Goal: Communication & Community: Answer question/provide support

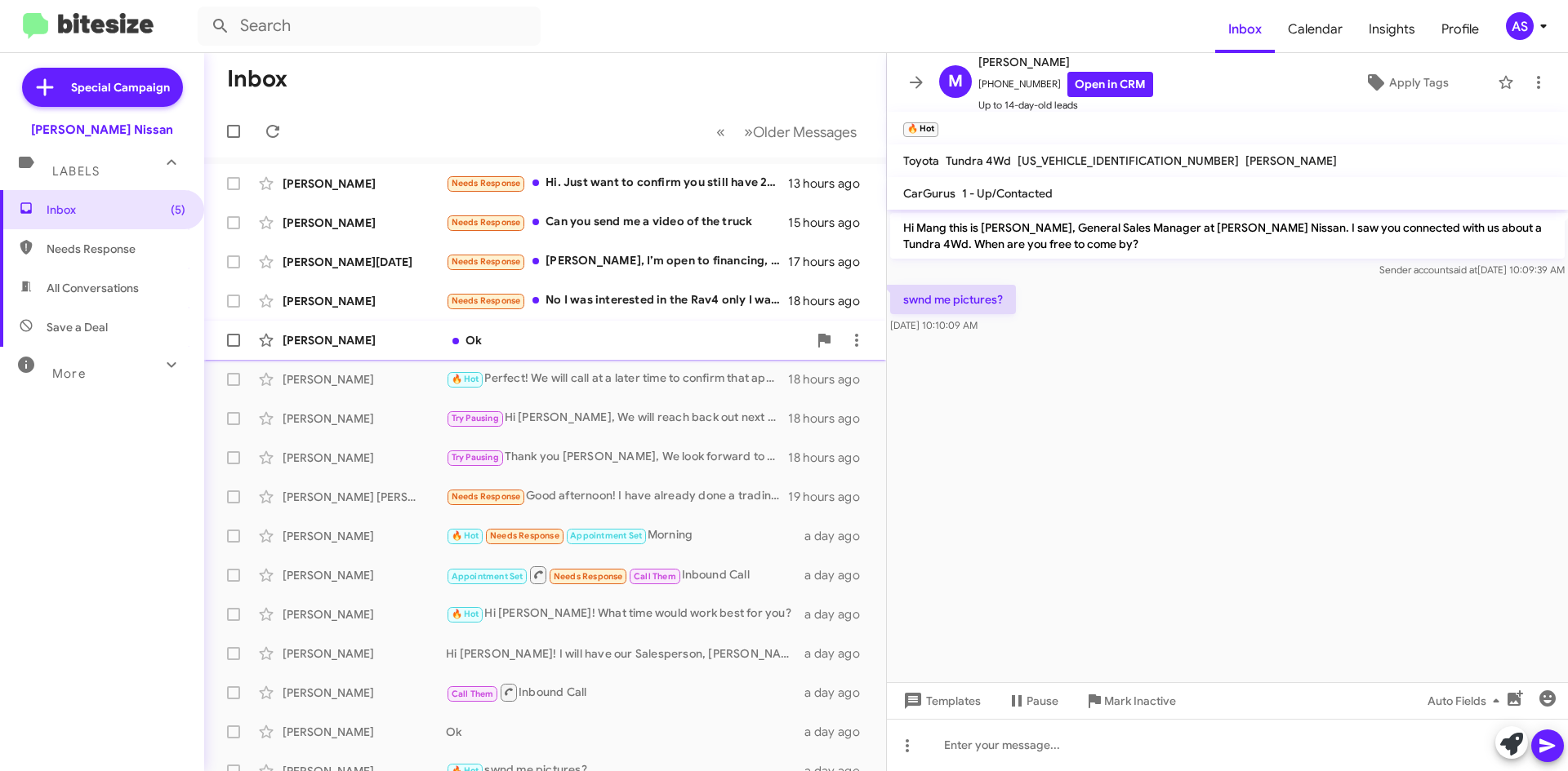
click at [491, 333] on div "Ok" at bounding box center [626, 340] width 362 height 16
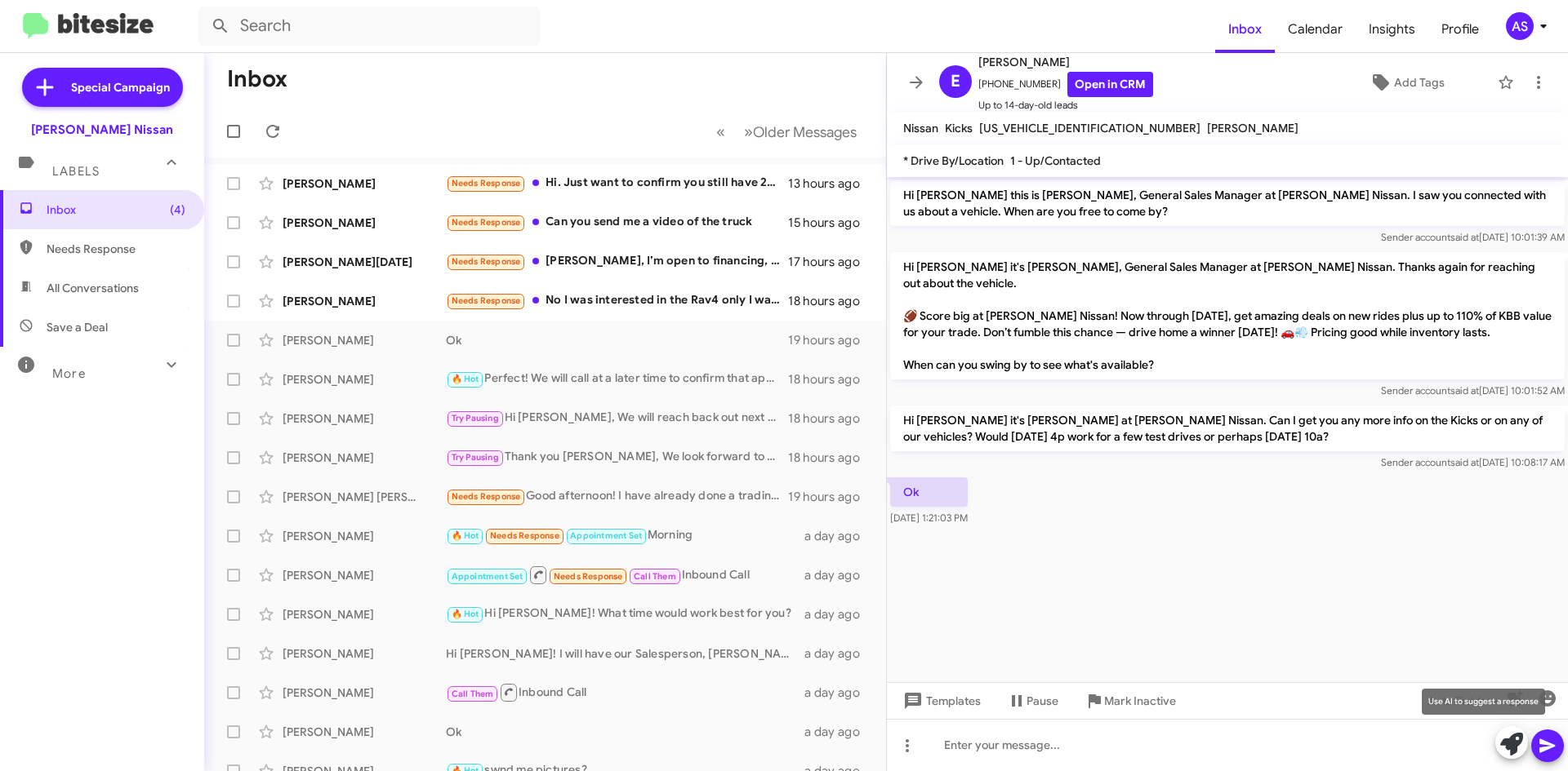
click at [1514, 737] on icon at bounding box center [1512, 744] width 23 height 23
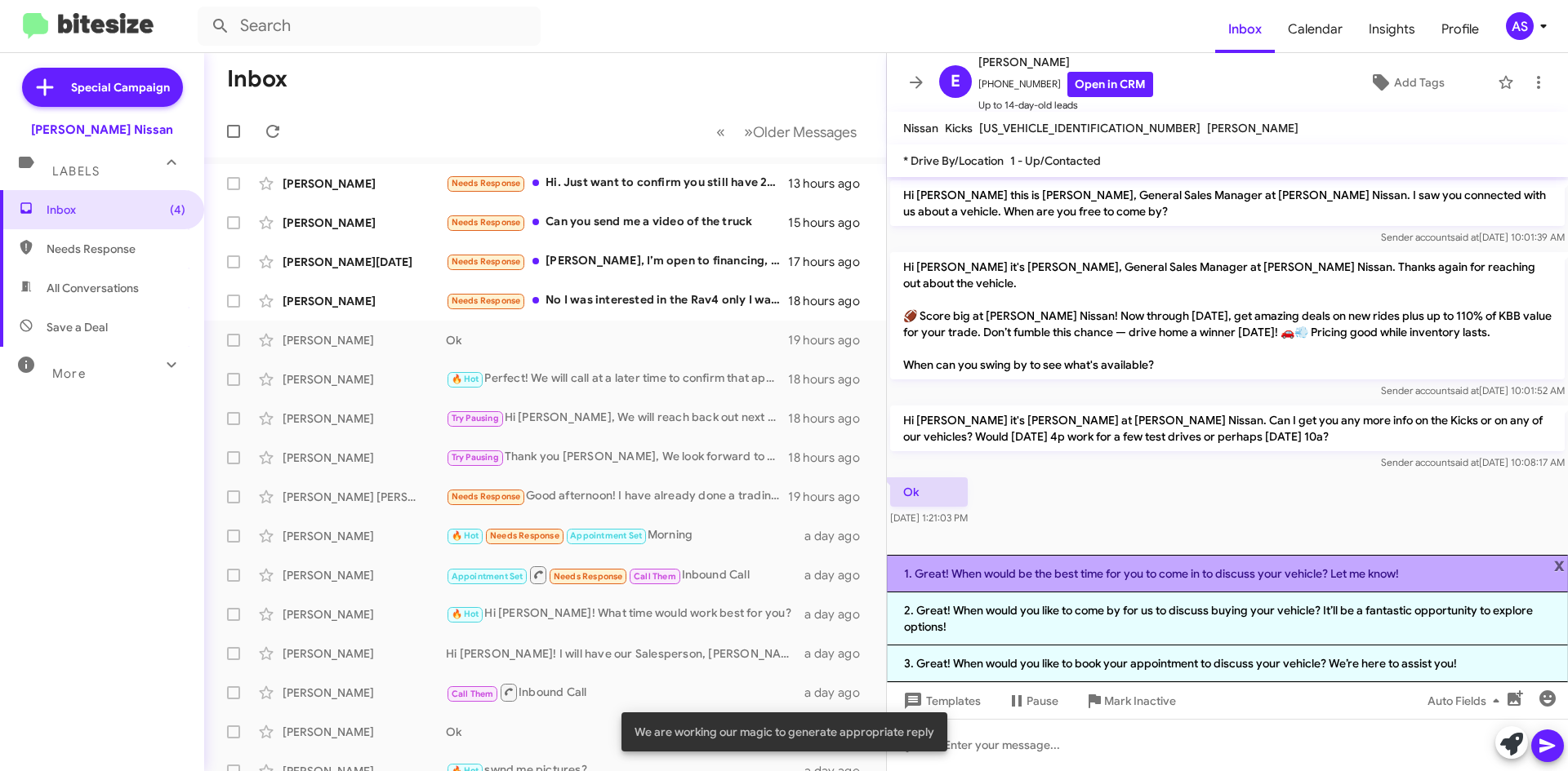
click at [1245, 573] on li "1. Great! When would be the best time for you to come in to discuss your vehicl…" at bounding box center [1228, 573] width 681 height 38
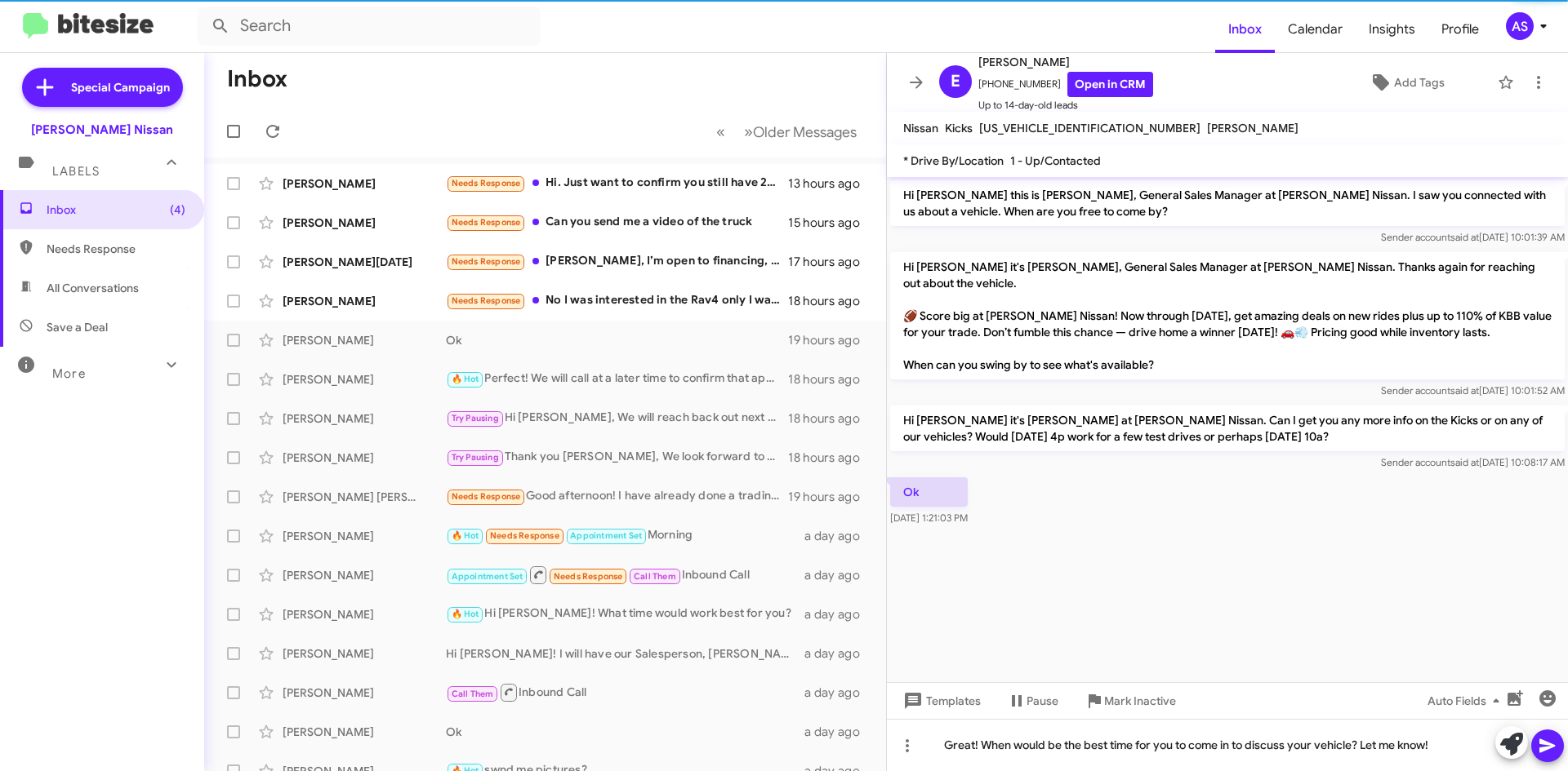
click at [1545, 743] on icon at bounding box center [1547, 746] width 15 height 13
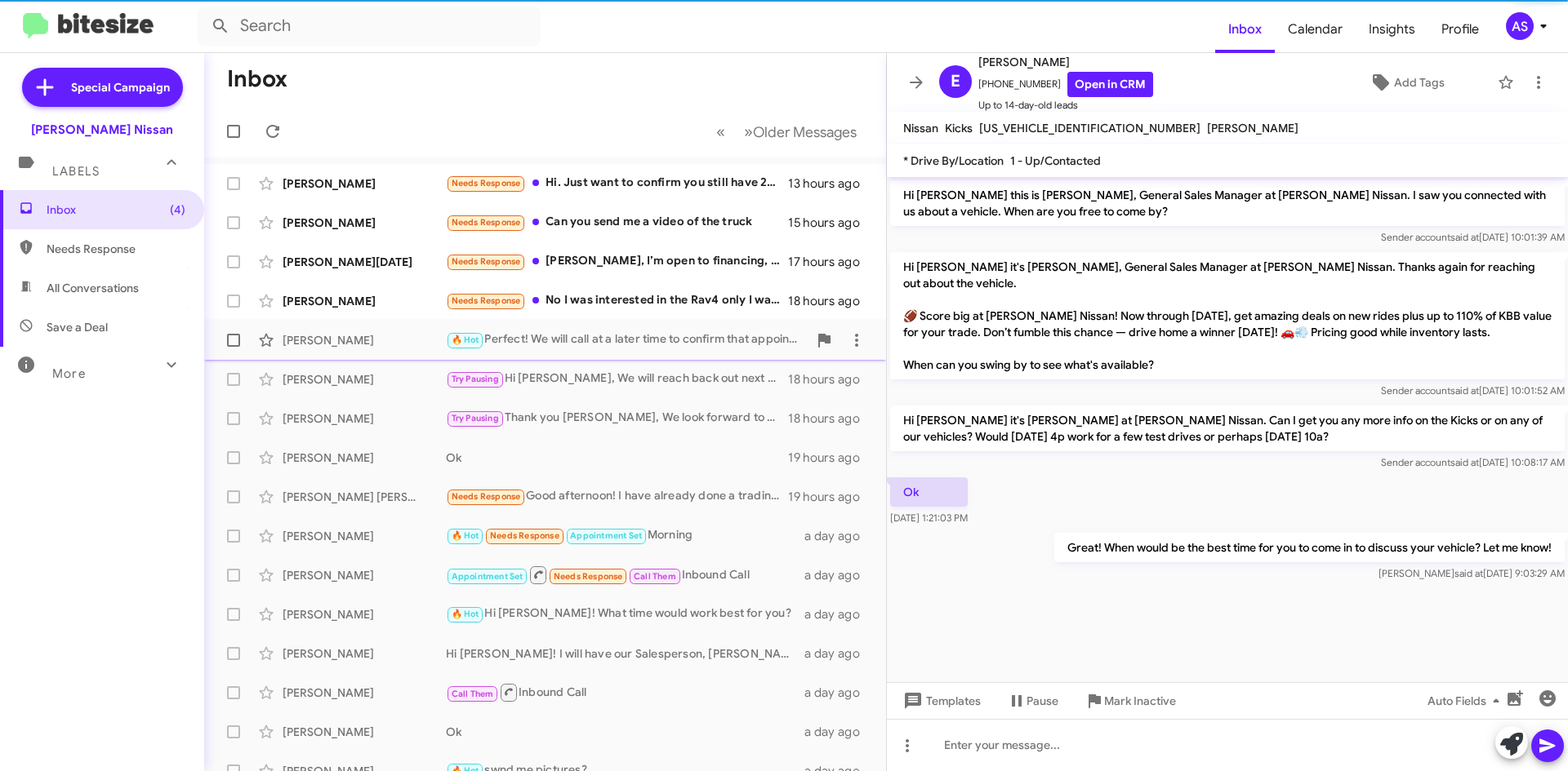
click at [712, 321] on mat-action-list "[PERSON_NAME] Needs Response Hi. Just want to confirm you still have 2025 Rogue…" at bounding box center [545, 552] width 682 height 790
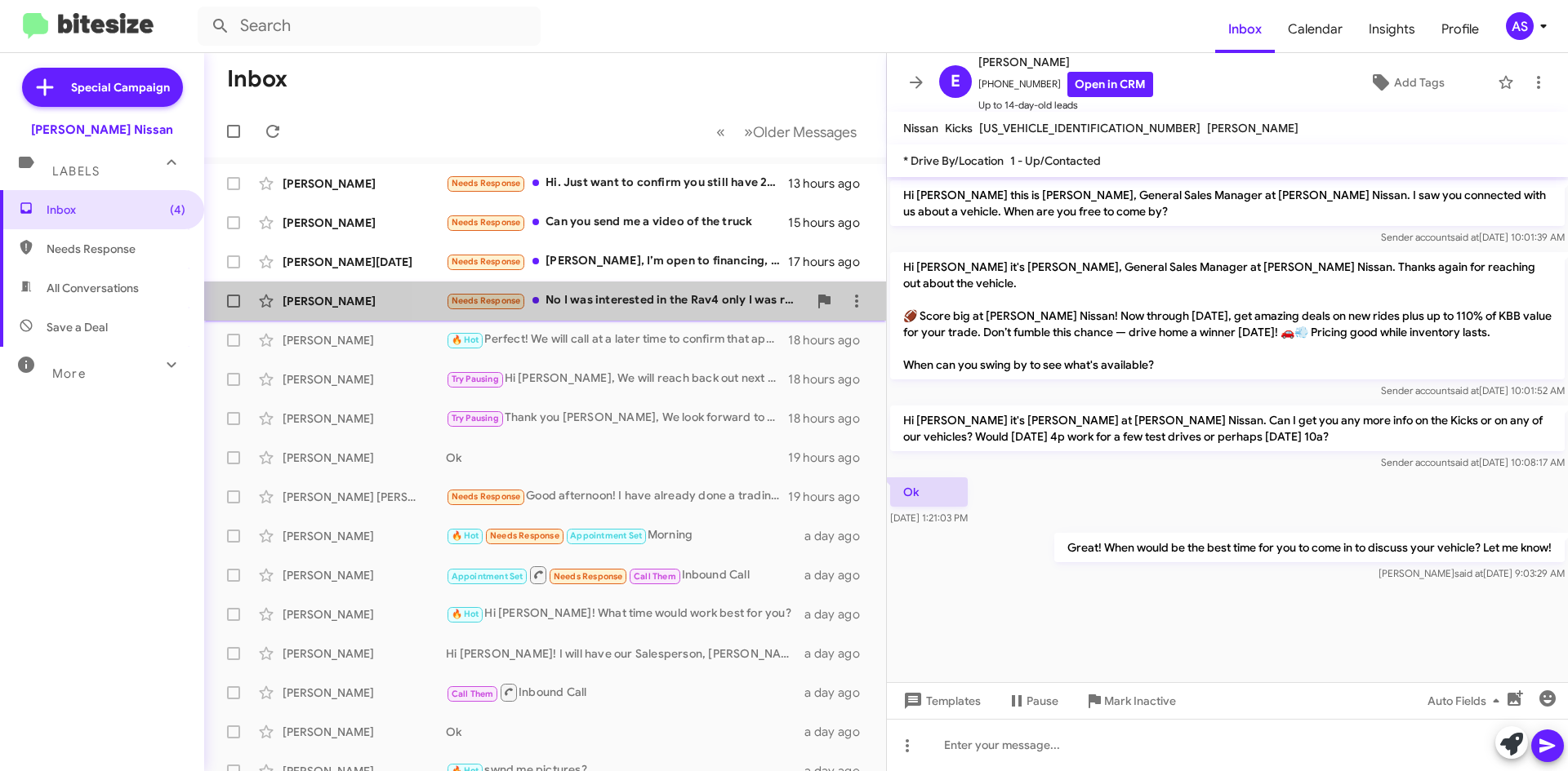
click at [685, 306] on div "Needs Response No I was interested in the Rav4 only I was ready to buy it once …" at bounding box center [626, 300] width 362 height 18
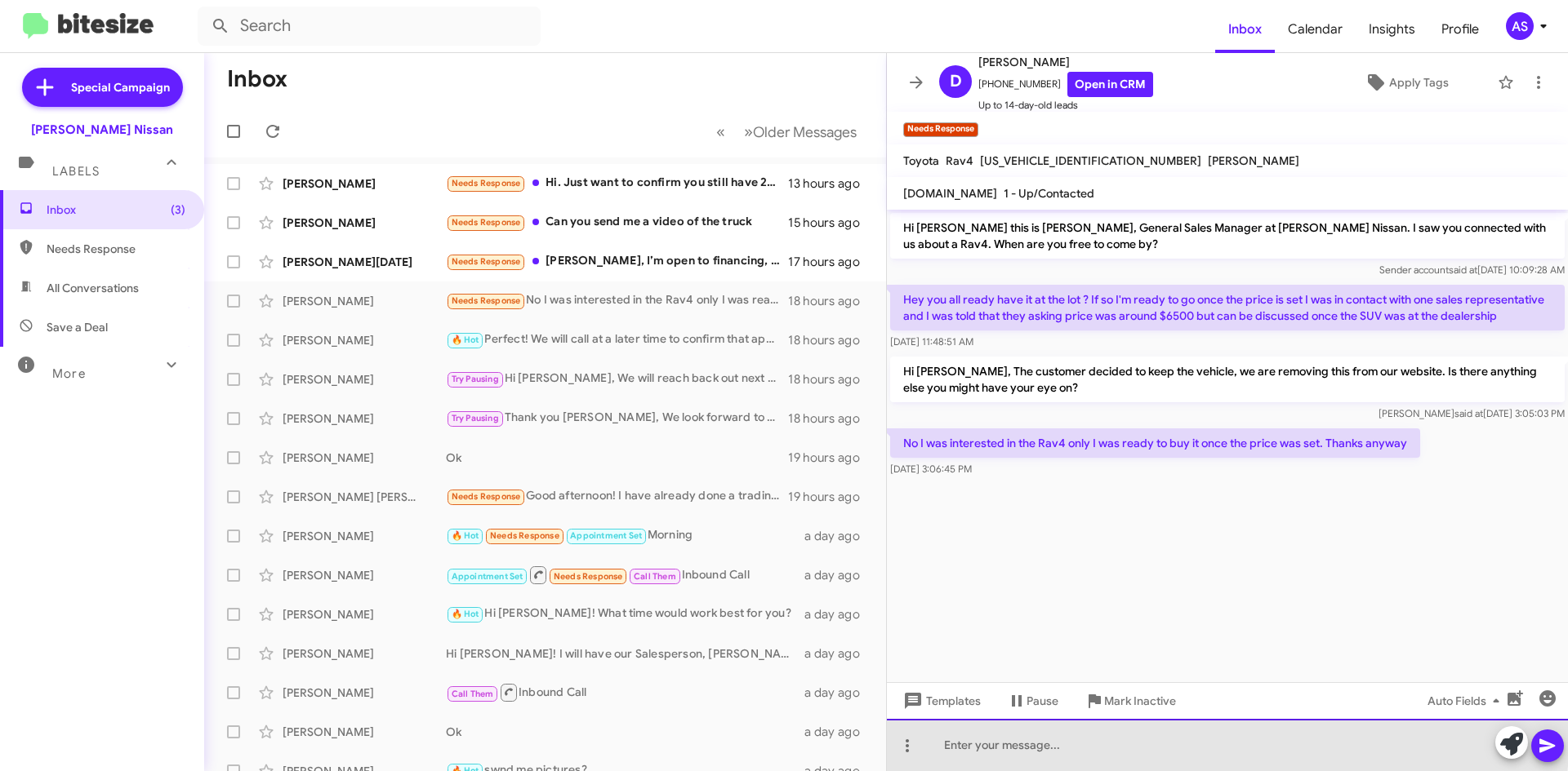
click at [1094, 739] on div at bounding box center [1228, 745] width 681 height 52
drag, startPoint x: 1371, startPoint y: 732, endPoint x: 1374, endPoint y: 742, distance: 10.4
click at [1370, 736] on div "Please let us know if there's another vehicle you might like, here is our websi…" at bounding box center [1228, 745] width 681 height 52
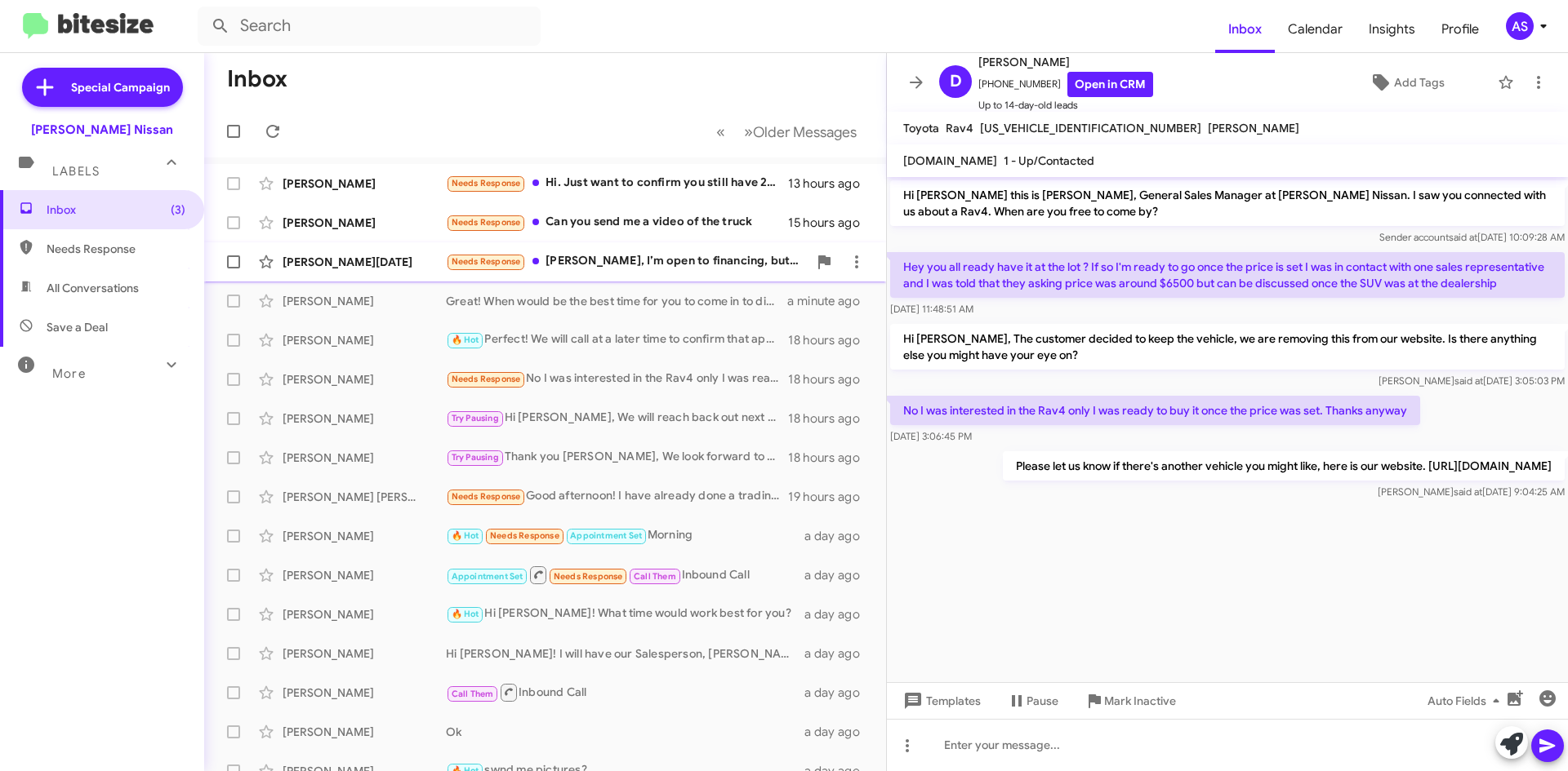
click at [695, 269] on div "Needs Response [PERSON_NAME], I’m open to financing, but only if the total deal…" at bounding box center [626, 261] width 362 height 18
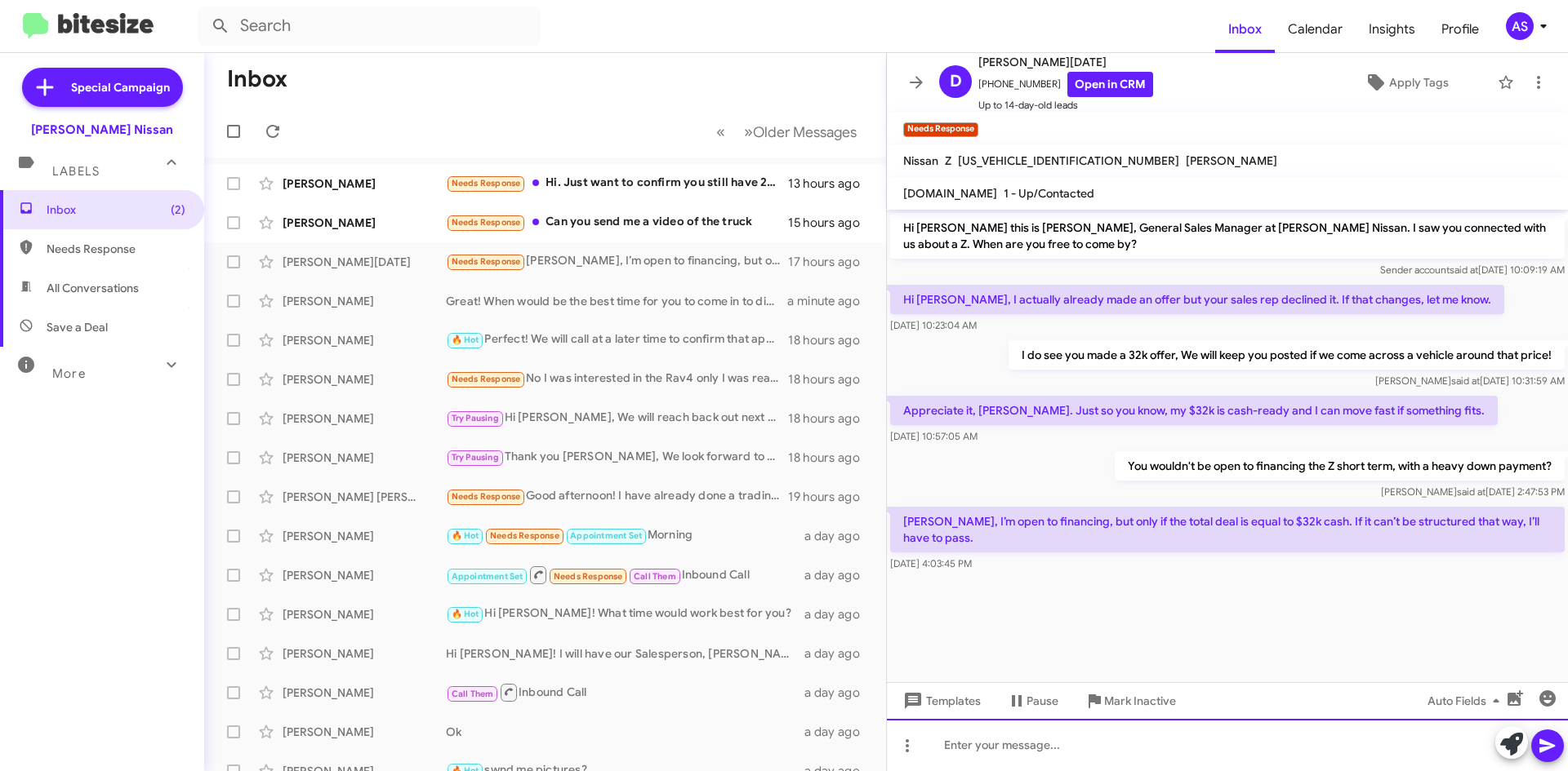
click at [1167, 748] on div at bounding box center [1228, 745] width 681 height 52
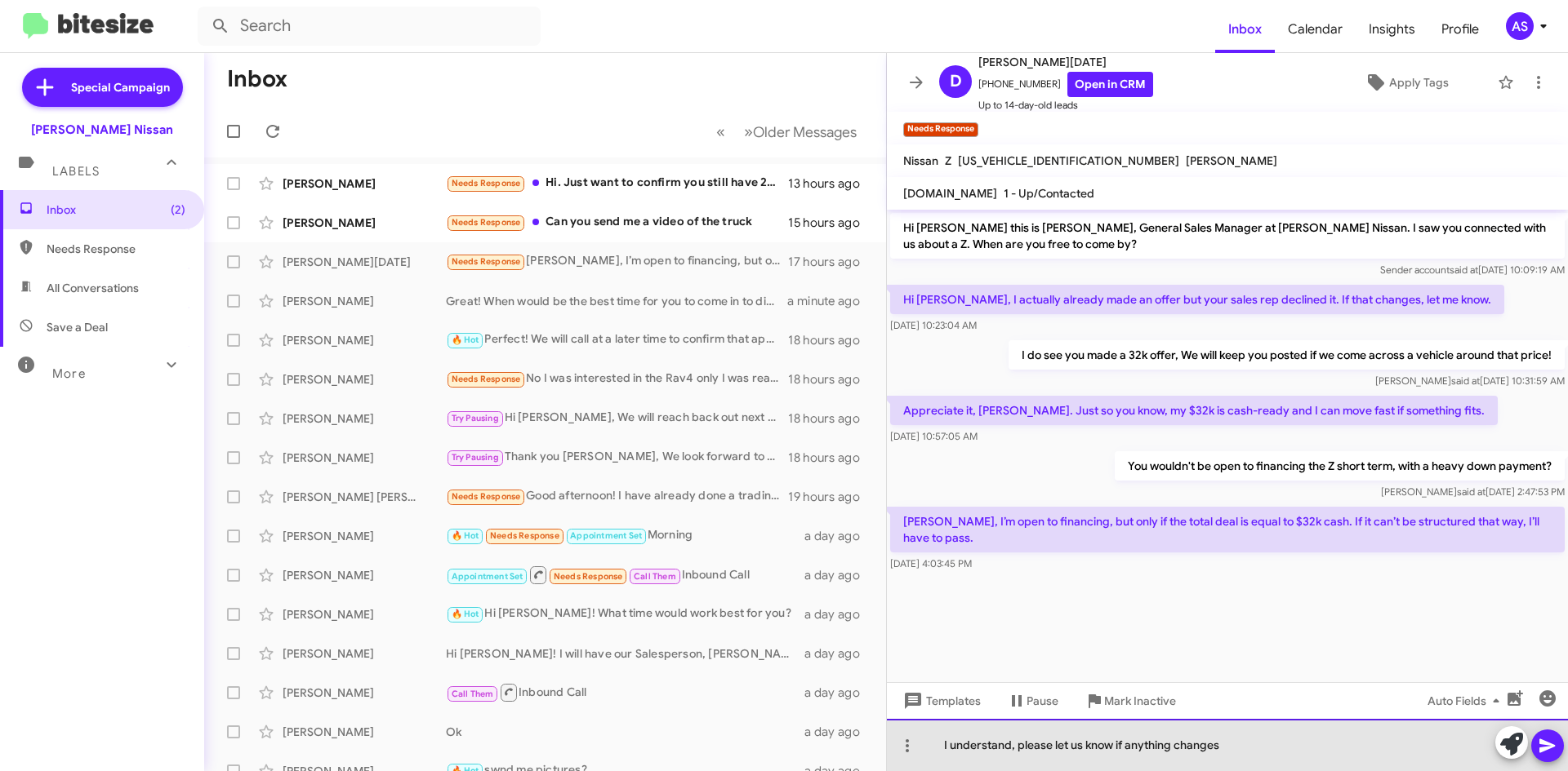
click at [1163, 753] on div "I understand, please let us know if anything changes" at bounding box center [1228, 745] width 681 height 52
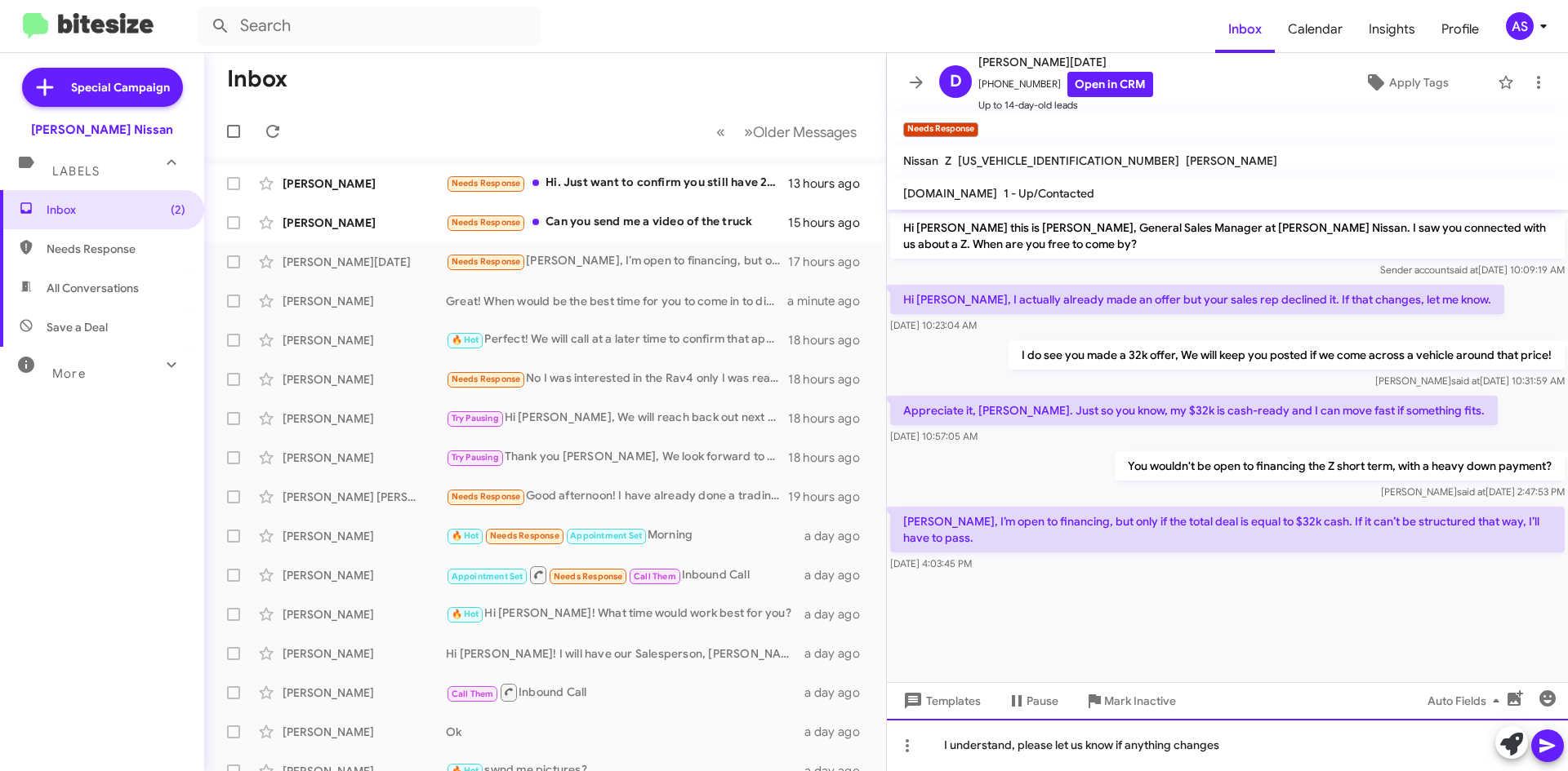
click at [1218, 753] on div "I understand, please let us know if anything changes" at bounding box center [1228, 745] width 681 height 52
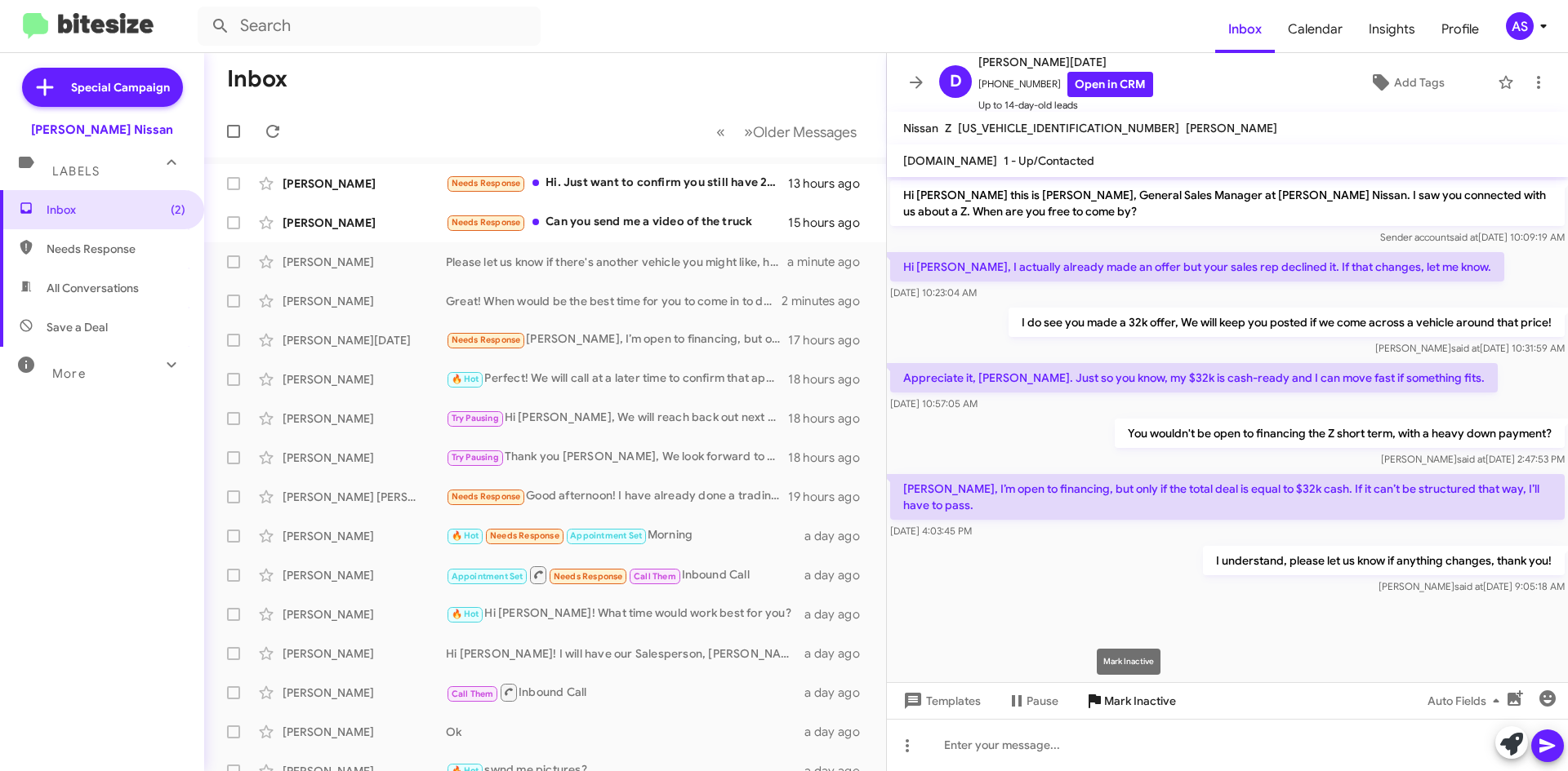
click at [1139, 698] on span "Mark Inactive" at bounding box center [1140, 701] width 72 height 29
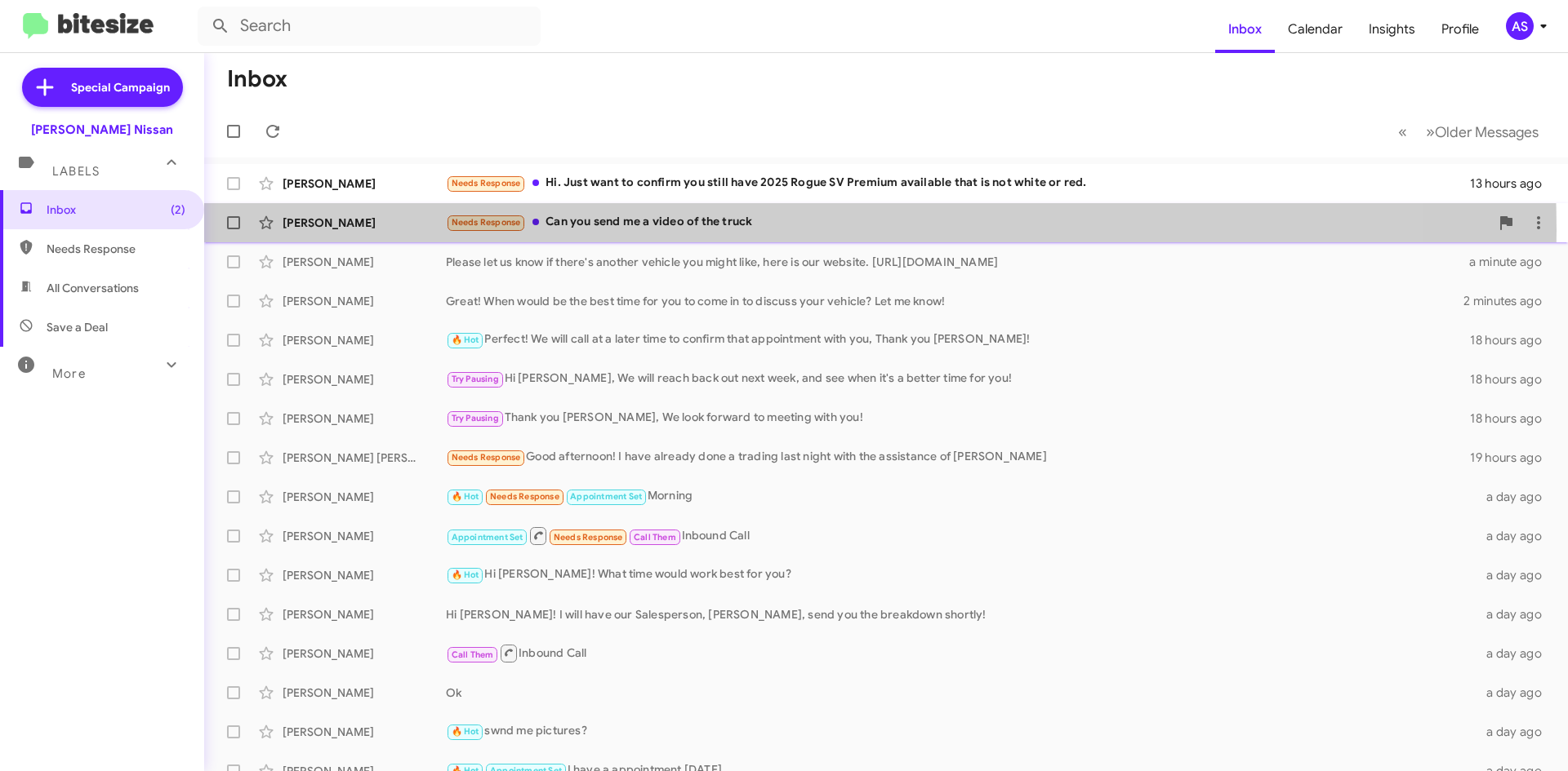
click at [659, 229] on div "Needs Response Can you send me a video of the truck" at bounding box center [967, 222] width 1043 height 18
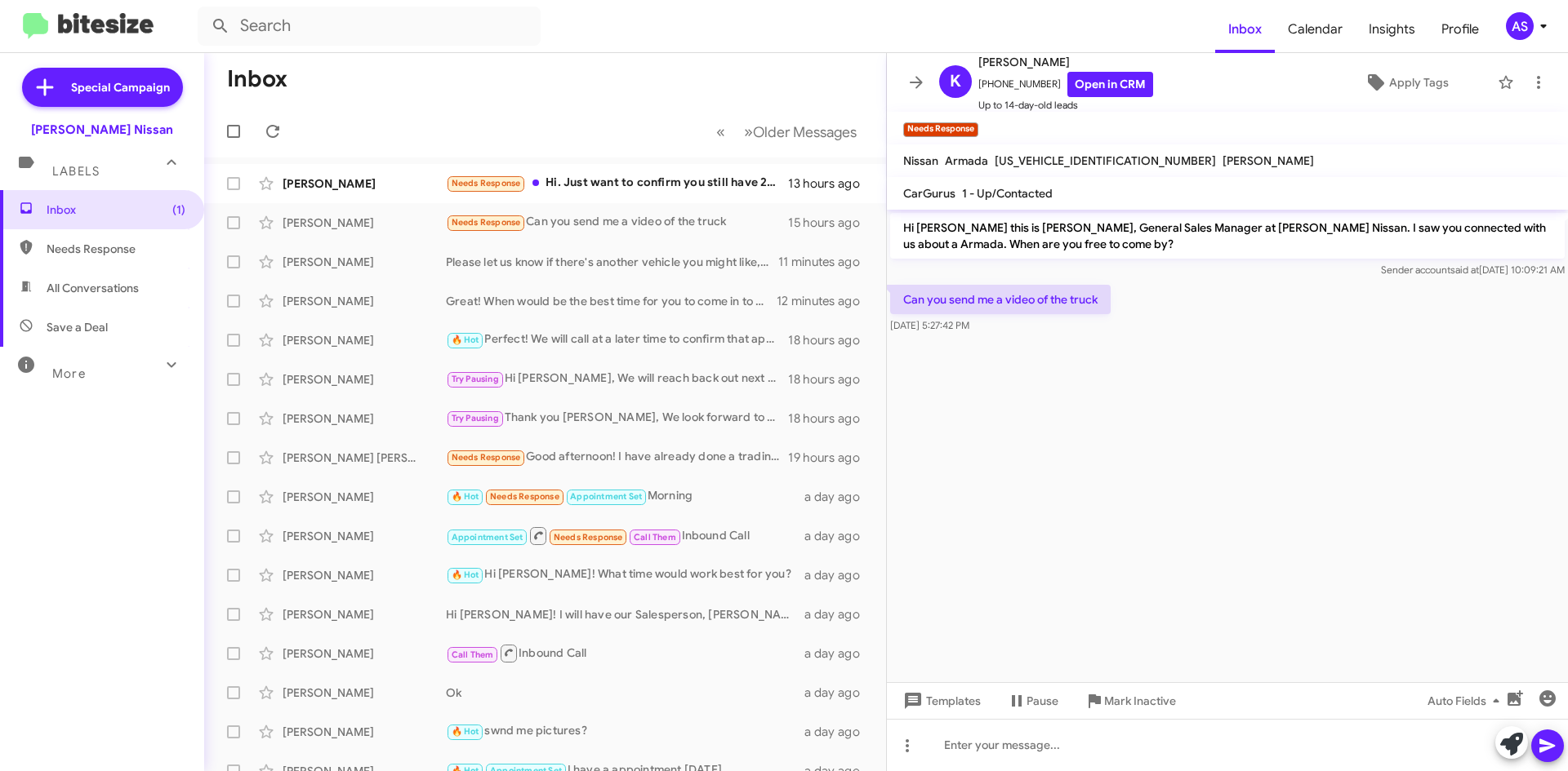
click at [1017, 492] on cdk-virtual-scroll-viewport "Hi [PERSON_NAME] this is [PERSON_NAME], General Sales Manager at [PERSON_NAME] …" at bounding box center [1228, 446] width 681 height 472
click at [918, 750] on span at bounding box center [907, 746] width 33 height 19
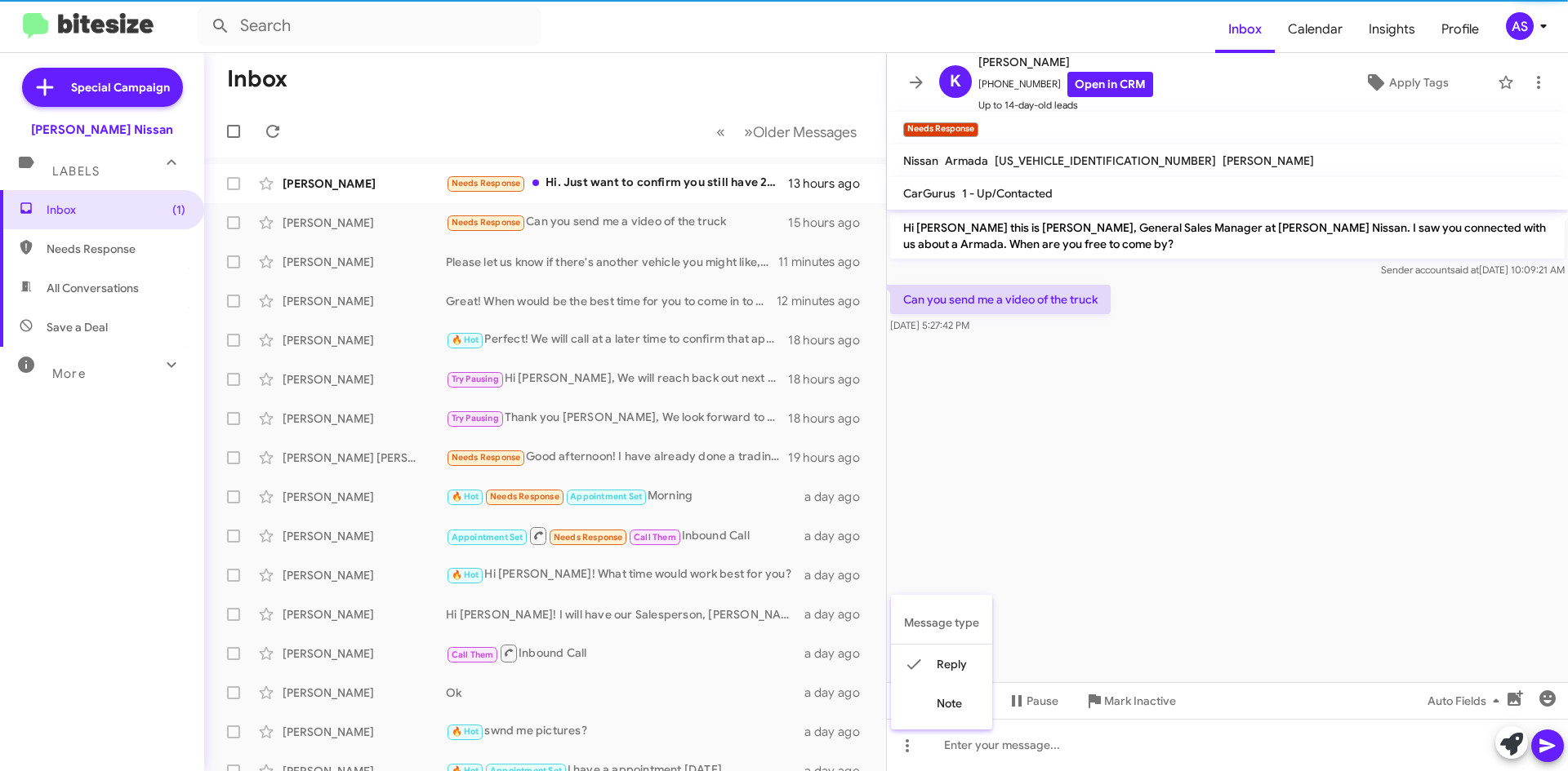
click at [947, 711] on button "note" at bounding box center [941, 704] width 101 height 40
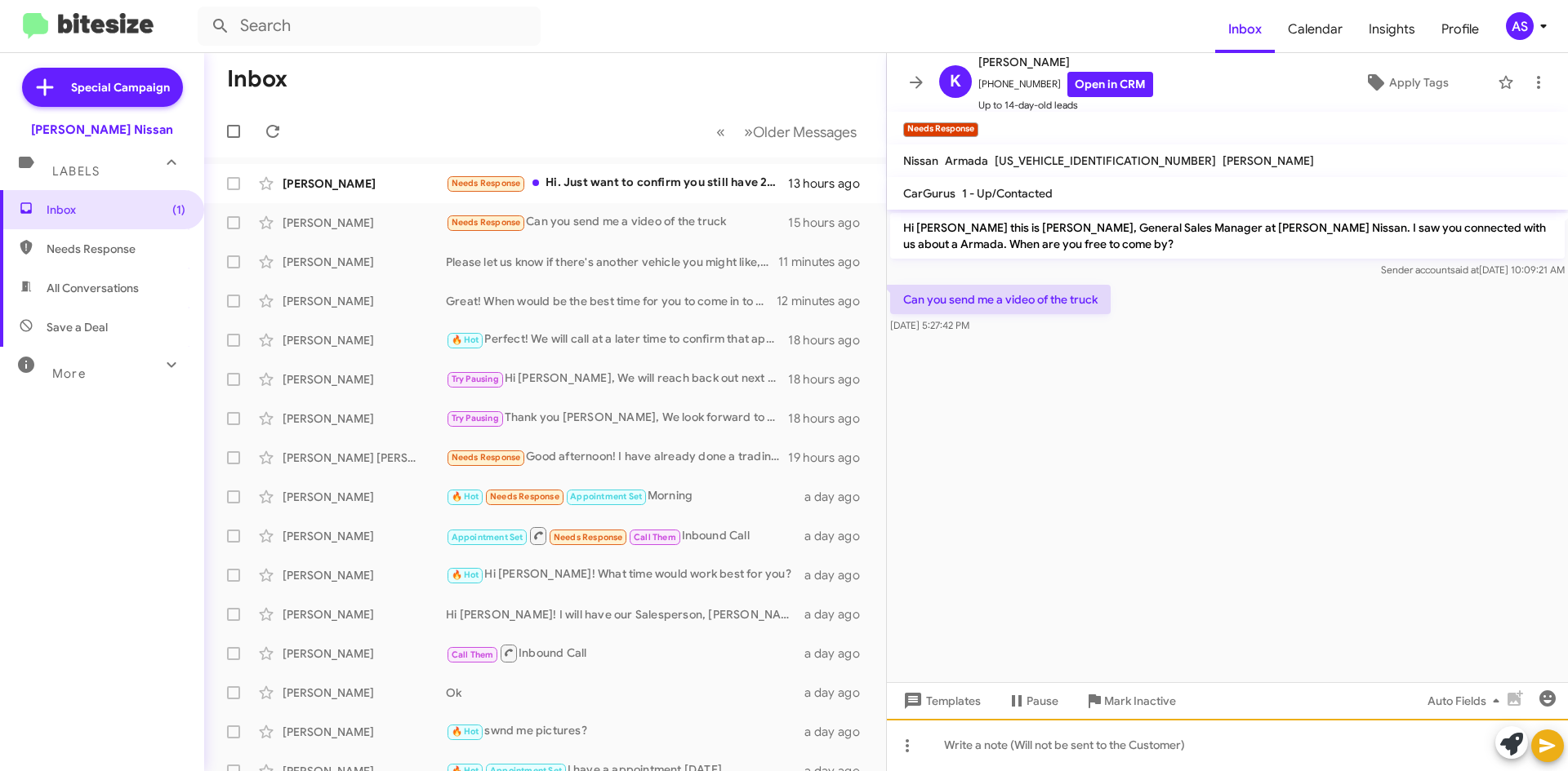
click at [983, 748] on div at bounding box center [1228, 745] width 681 height 52
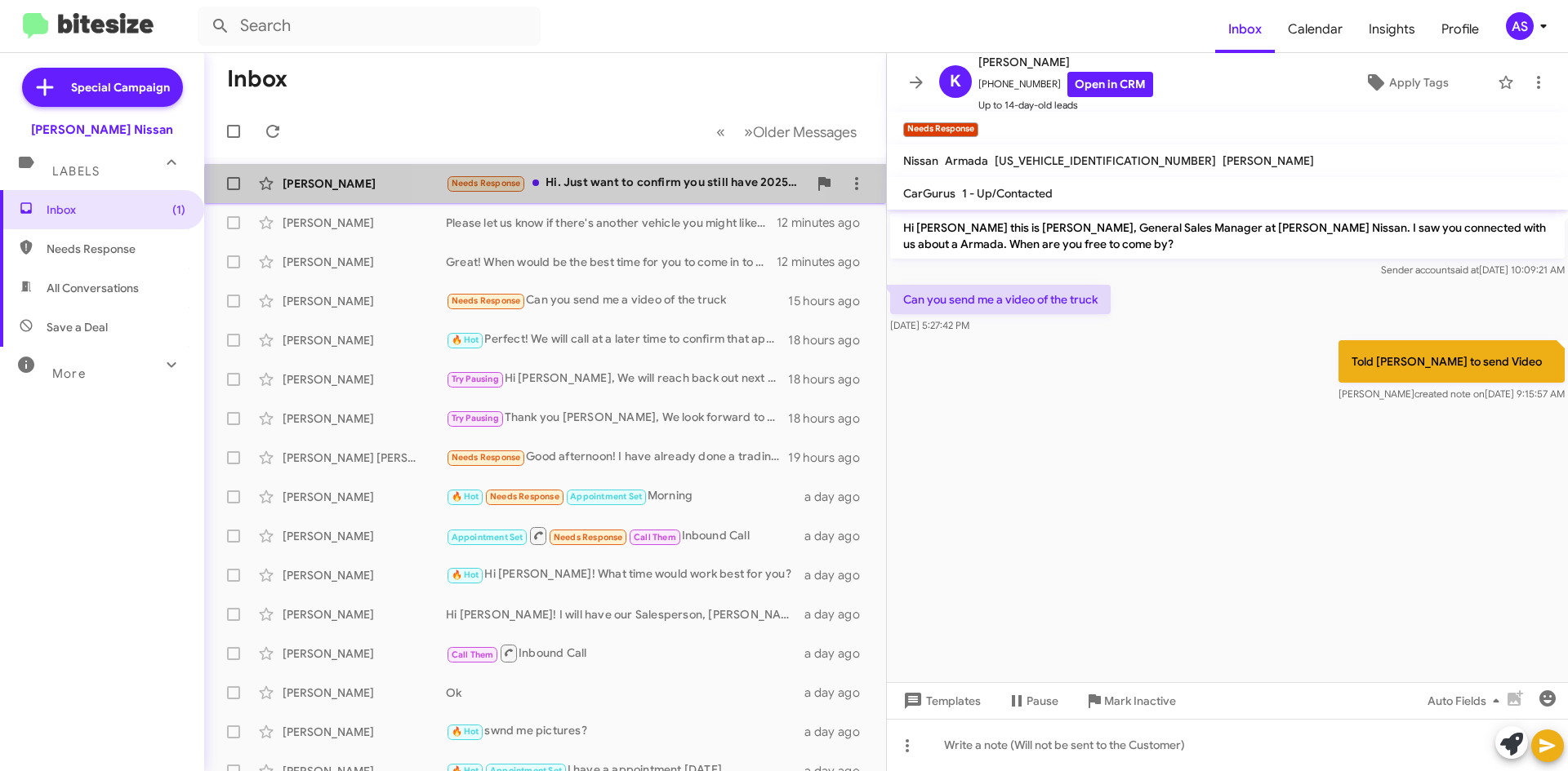
click at [593, 193] on div "Needs Response Hi. Just want to confirm you still have 2025 Rogue SV Premium av…" at bounding box center [626, 182] width 362 height 18
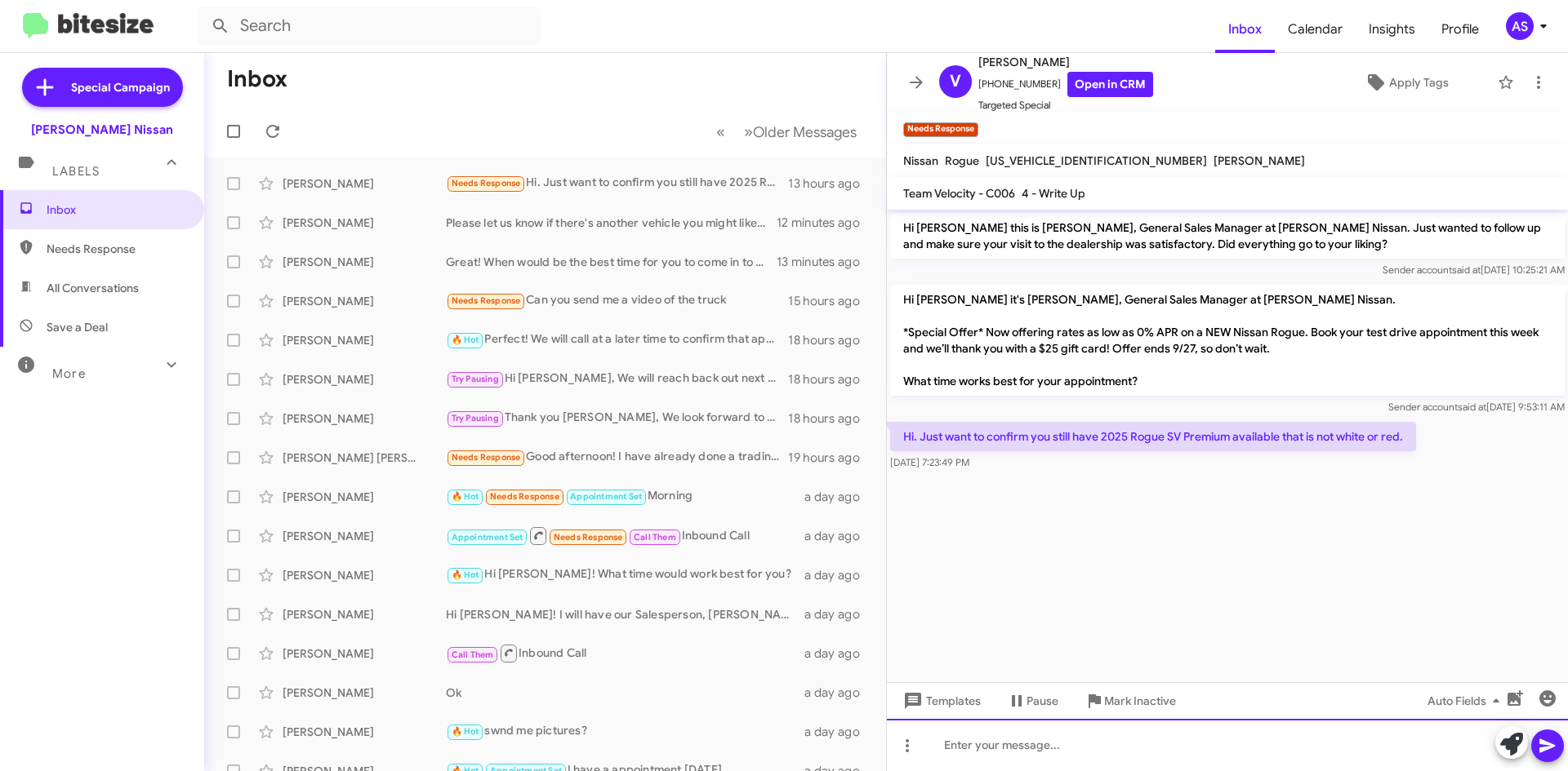
click at [1020, 763] on div at bounding box center [1228, 745] width 681 height 52
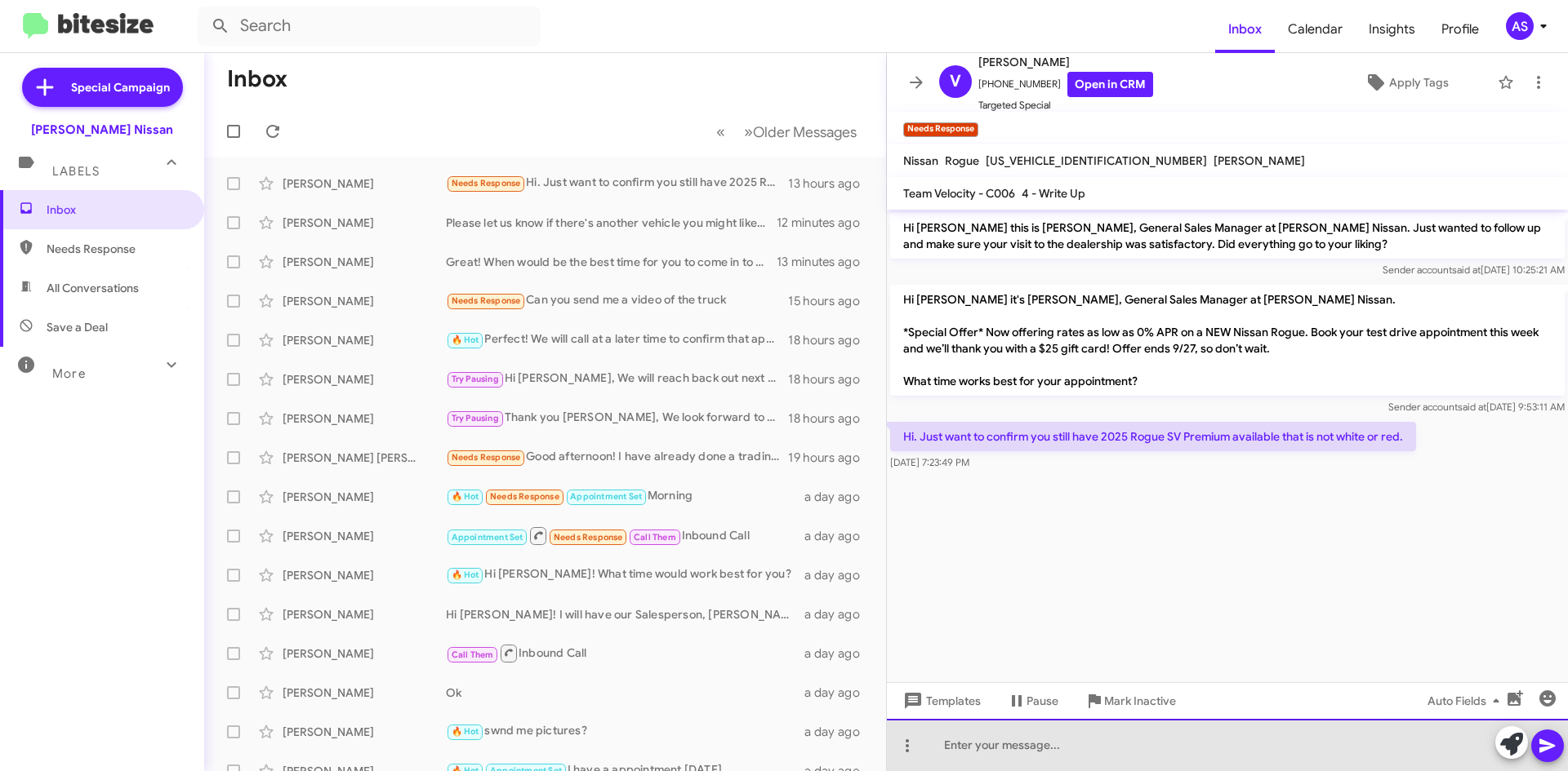
click at [956, 753] on div at bounding box center [1228, 745] width 681 height 52
